Goal: Find specific page/section: Find specific page/section

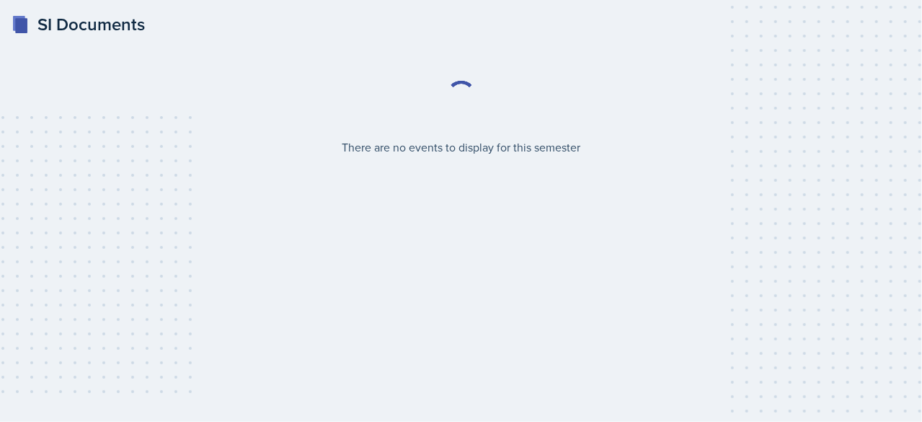
select select "2bed604d-1099-4043-b1bc-2365e8740244"
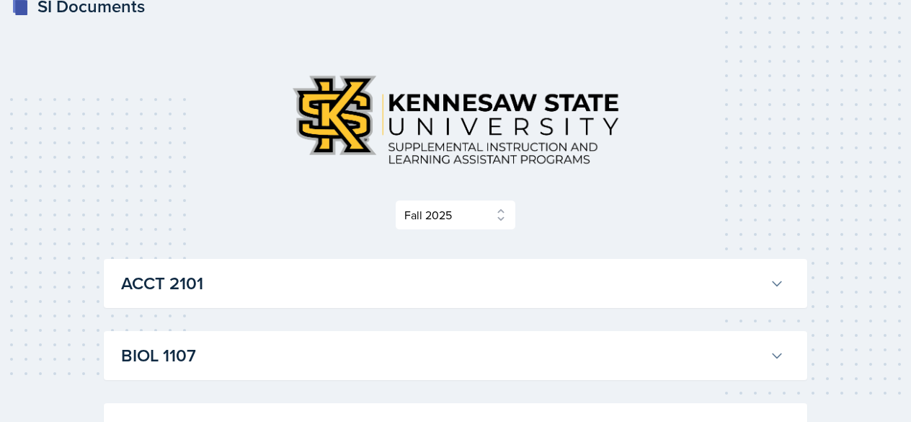
scroll to position [72, 0]
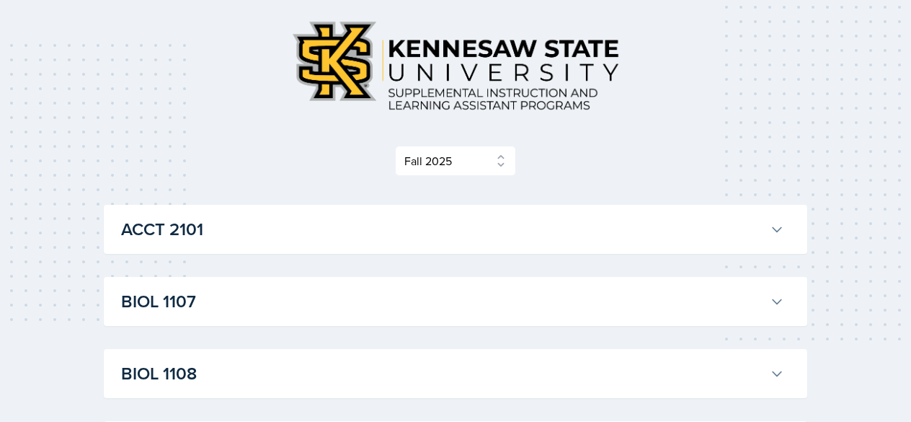
click at [349, 224] on h3 "ACCT 2101" at bounding box center [442, 229] width 643 height 26
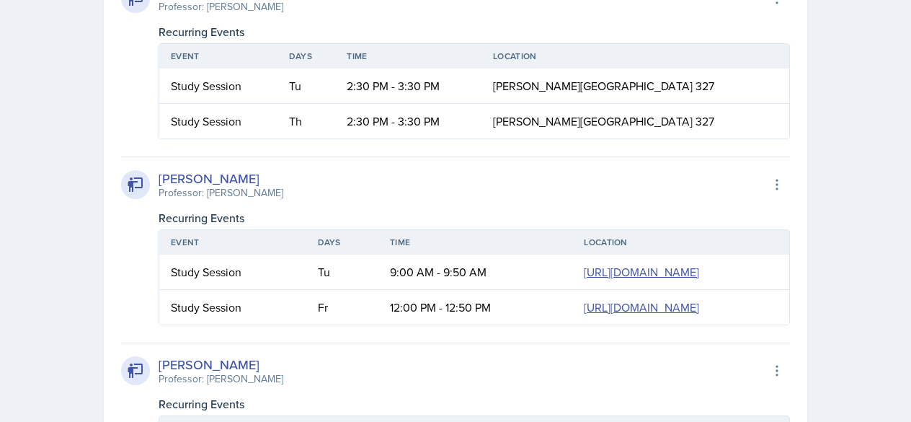
scroll to position [649, 0]
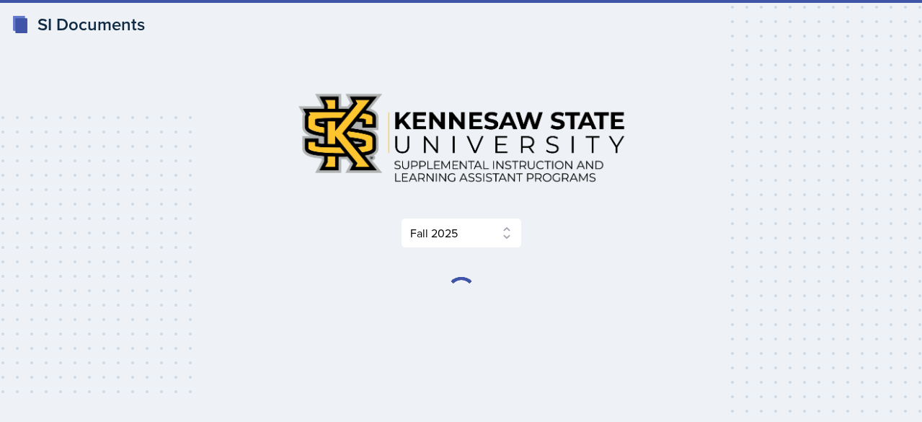
select select "2bed604d-1099-4043-b1bc-2365e8740244"
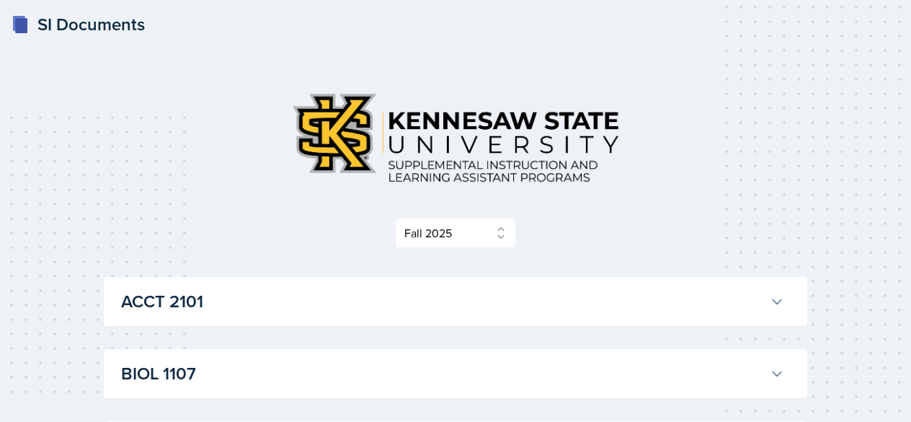
click at [364, 298] on h3 "ACCT 2101" at bounding box center [442, 301] width 643 height 26
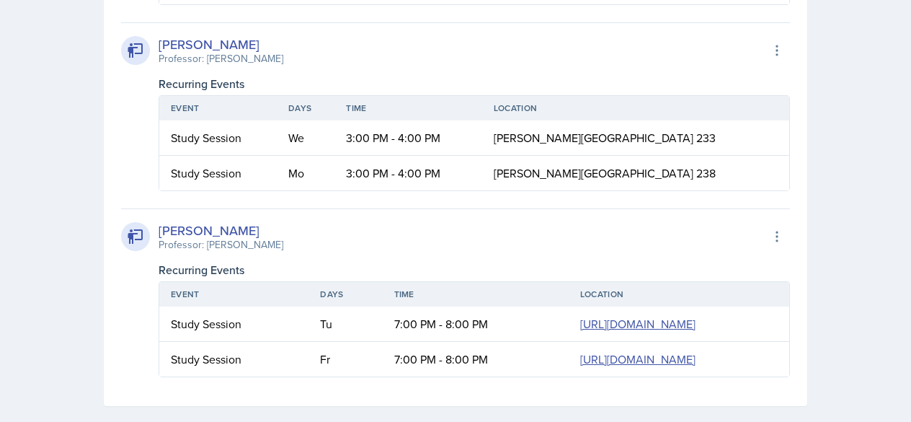
scroll to position [1946, 0]
